Goal: Task Accomplishment & Management: Manage account settings

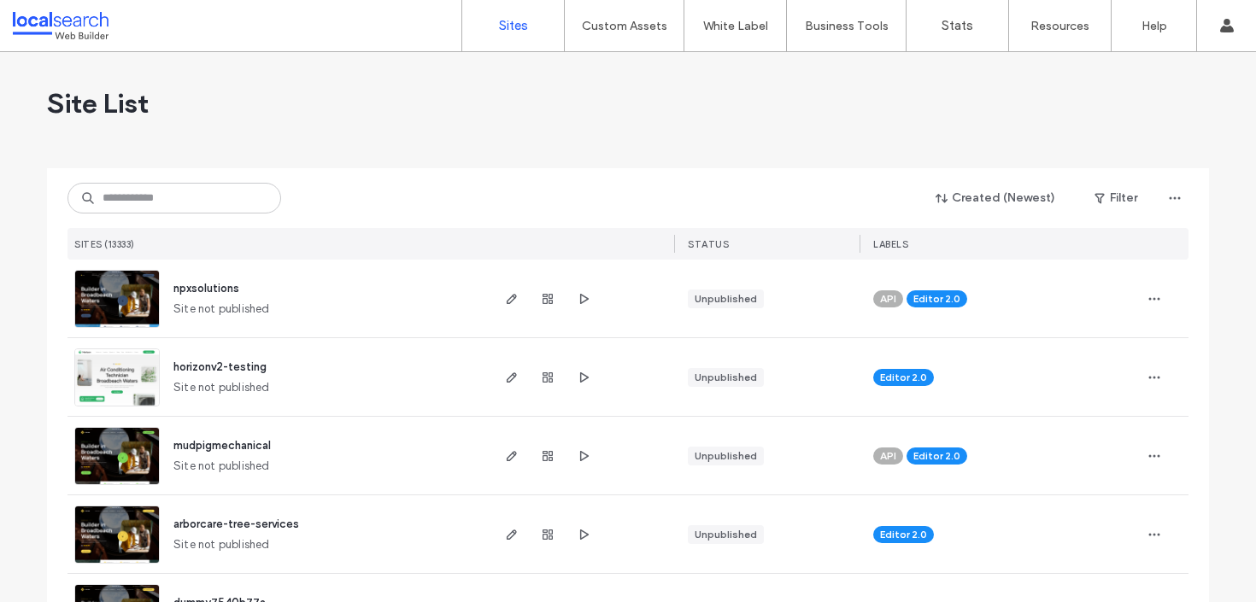
click at [208, 173] on div "Created (Newest) Filter SITES (13333) STATUS LABELS" at bounding box center [627, 213] width 1121 height 91
click at [203, 188] on input at bounding box center [174, 198] width 214 height 31
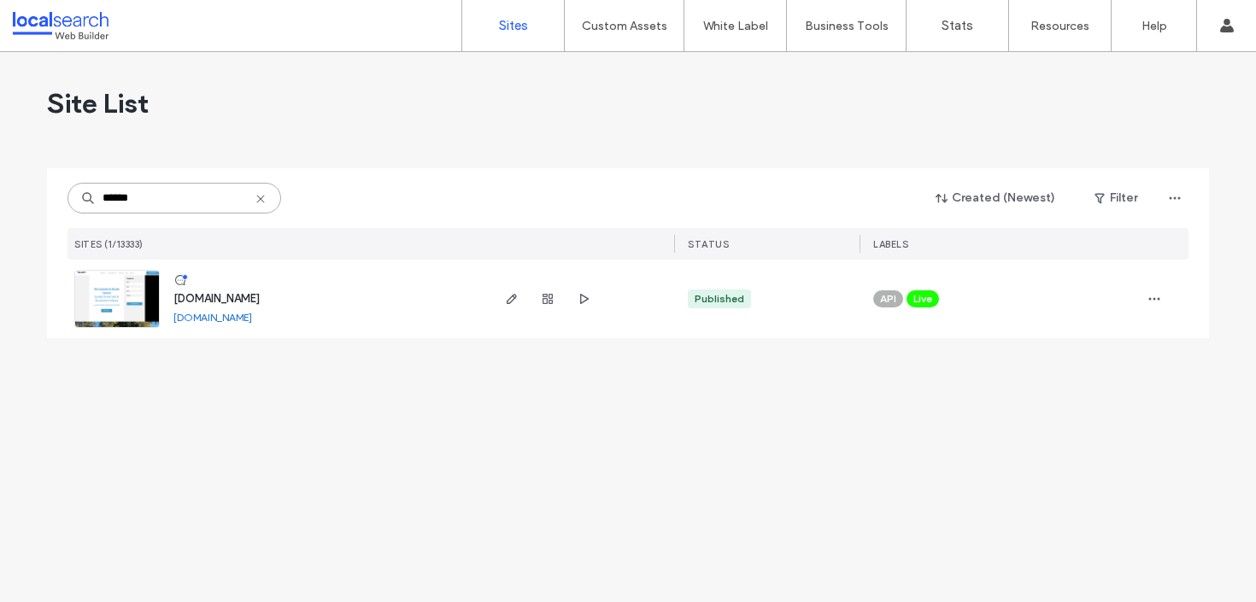
type input "******"
click at [244, 298] on span "[DOMAIN_NAME]" at bounding box center [216, 298] width 86 height 13
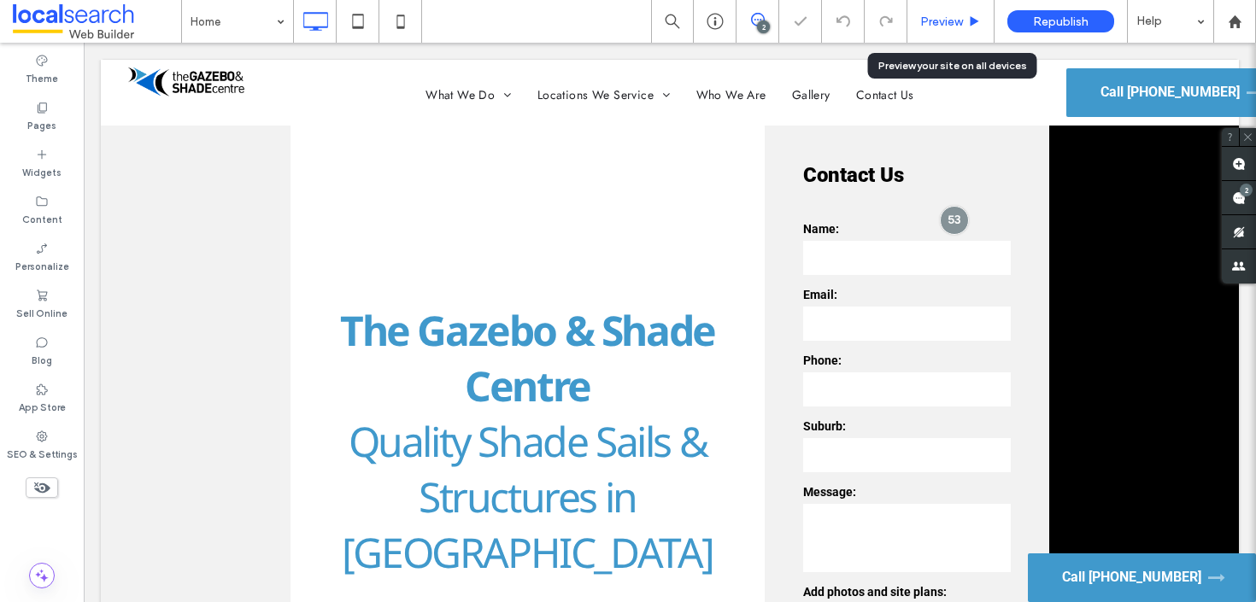
click at [935, 22] on span "Preview" at bounding box center [941, 22] width 43 height 15
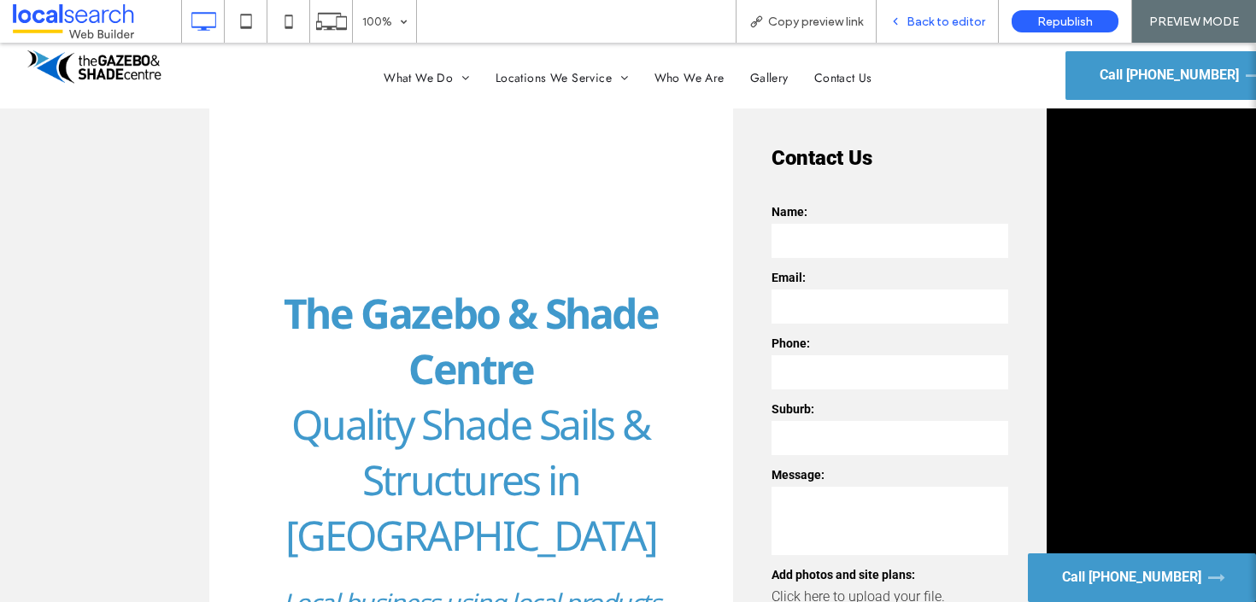
click at [946, 19] on span "Back to editor" at bounding box center [945, 22] width 79 height 15
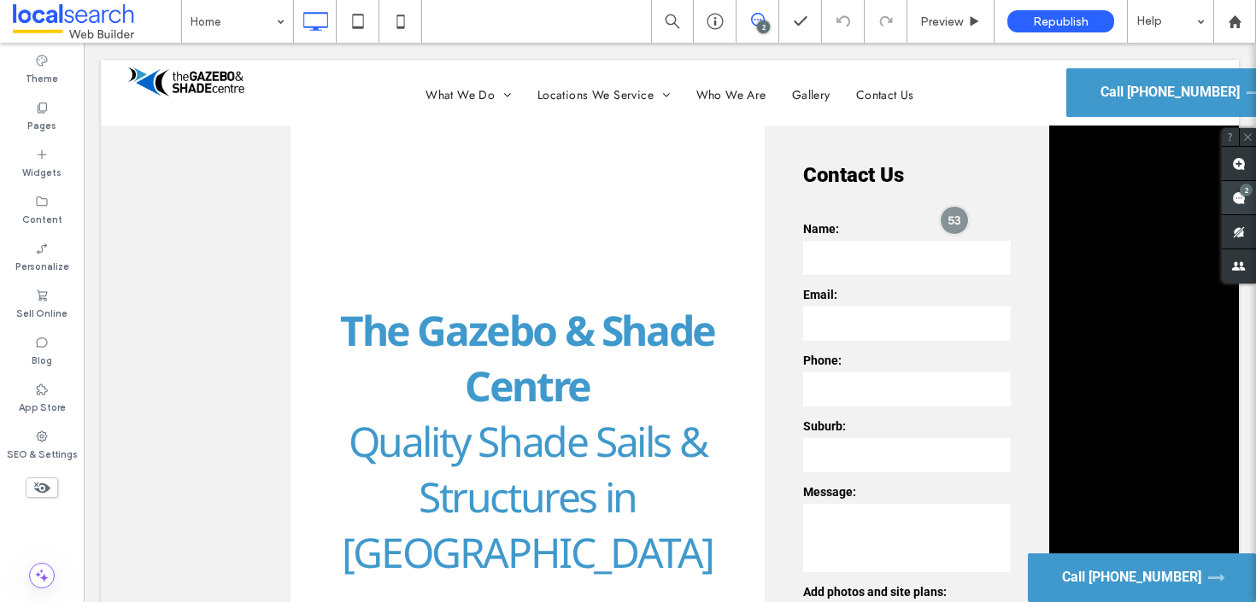
click at [1245, 188] on div "2" at bounding box center [1245, 190] width 13 height 13
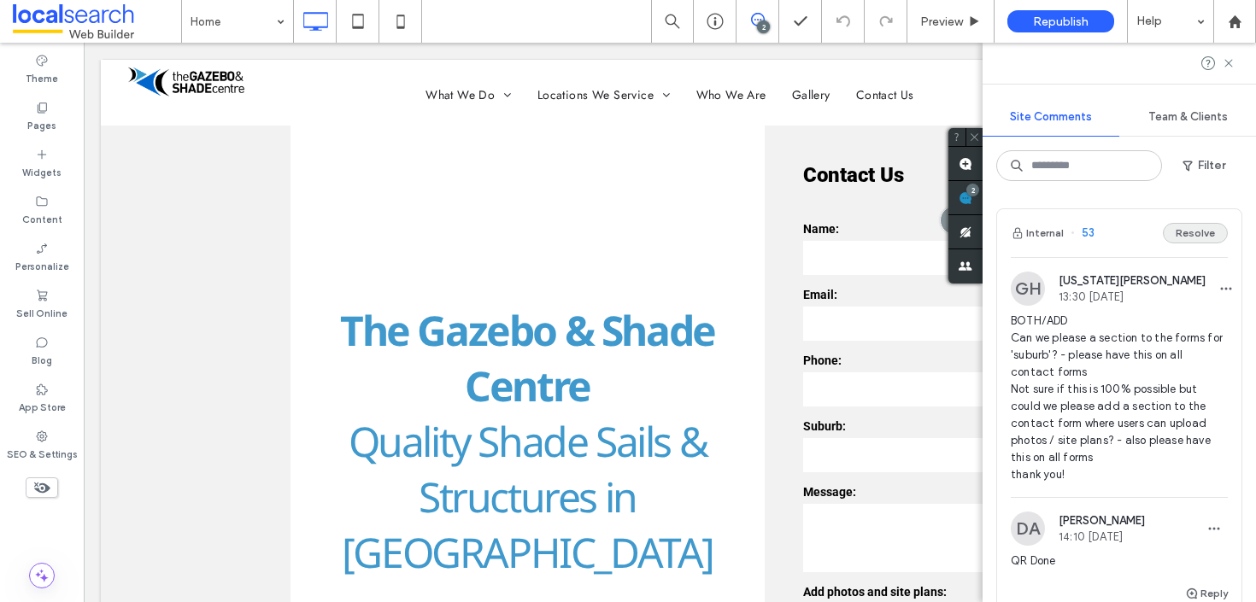
click at [1186, 239] on button "Resolve" at bounding box center [1195, 233] width 65 height 21
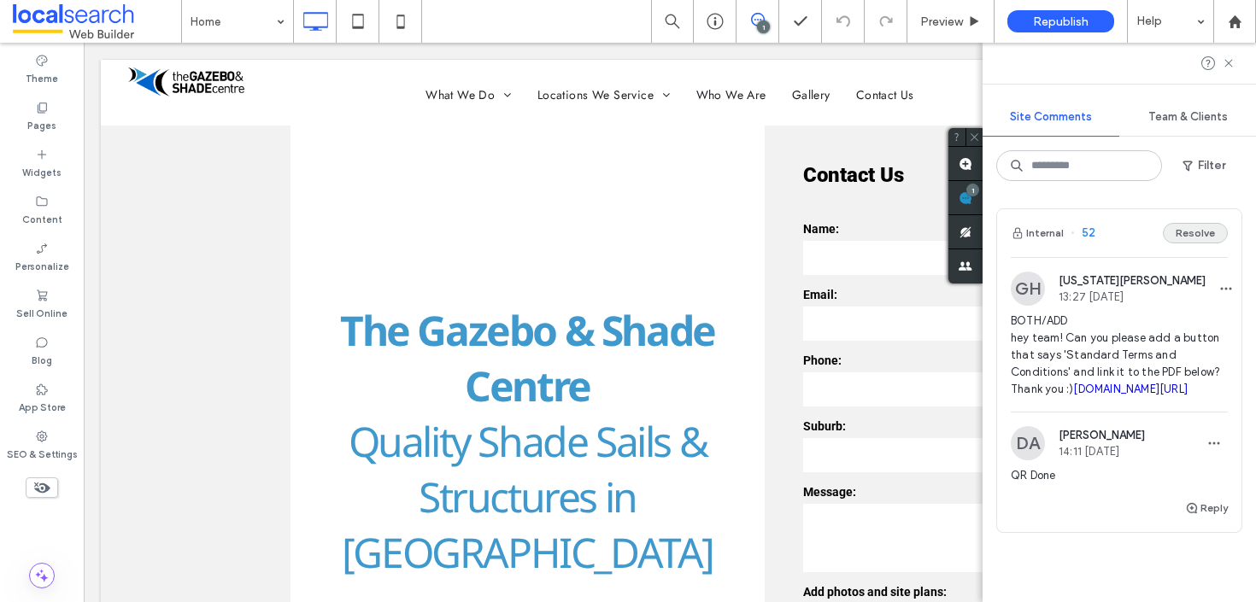
click at [1181, 237] on button "Resolve" at bounding box center [1195, 233] width 65 height 21
